Goal: Task Accomplishment & Management: Manage account settings

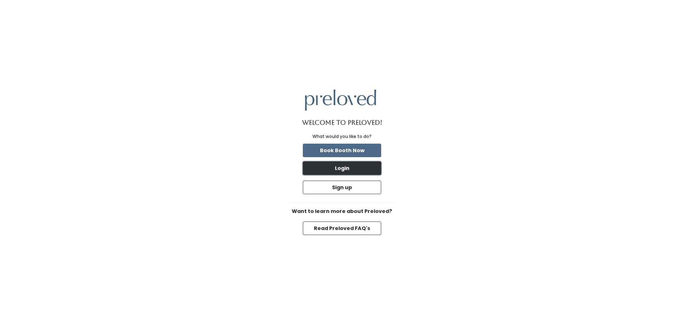
click at [327, 165] on button "Login" at bounding box center [342, 169] width 78 height 14
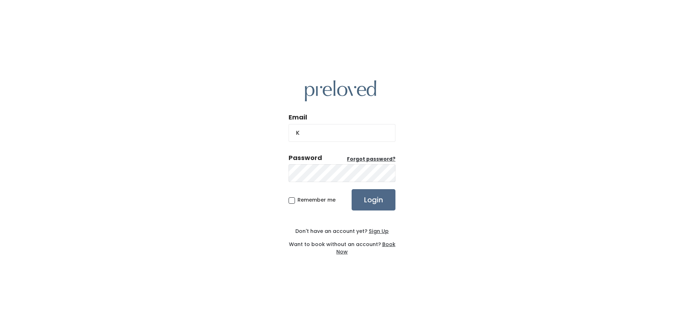
type input "kroutie7@gmail.com"
click at [351, 189] on input "Login" at bounding box center [373, 199] width 44 height 21
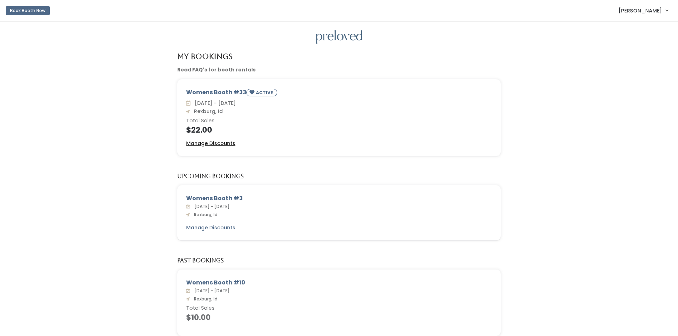
click at [218, 142] on u "Manage Discounts" at bounding box center [210, 143] width 49 height 7
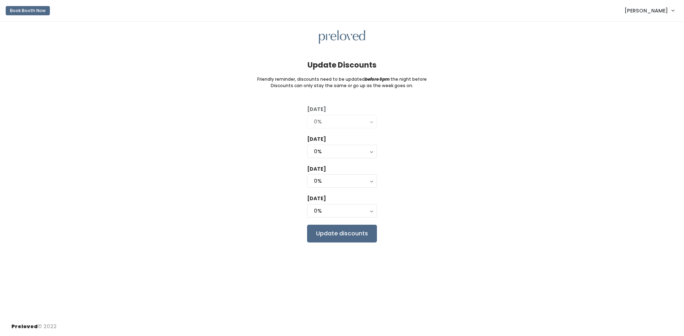
click at [218, 142] on div "[DATE] 0% 25% 50% 75% 90% 0% [DATE] 0% 25% 50% 75% 90% 0% [DATE] 0% 25% 50% 75%…" at bounding box center [341, 174] width 661 height 137
